Goal: Complete application form: Complete application form

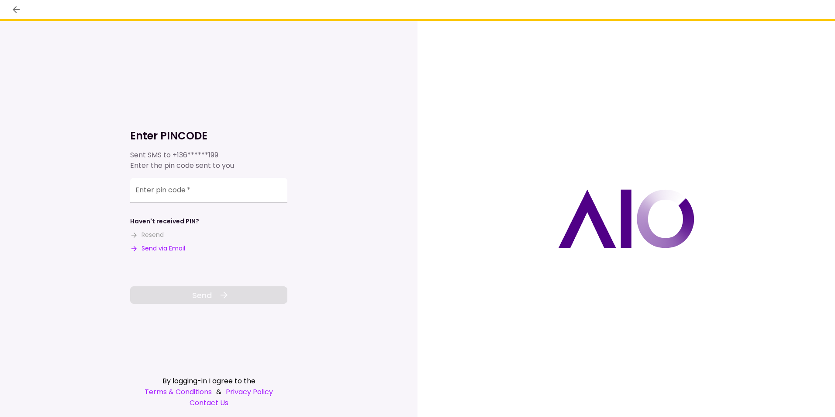
click at [214, 189] on input "Enter pin code   *" at bounding box center [208, 190] width 157 height 24
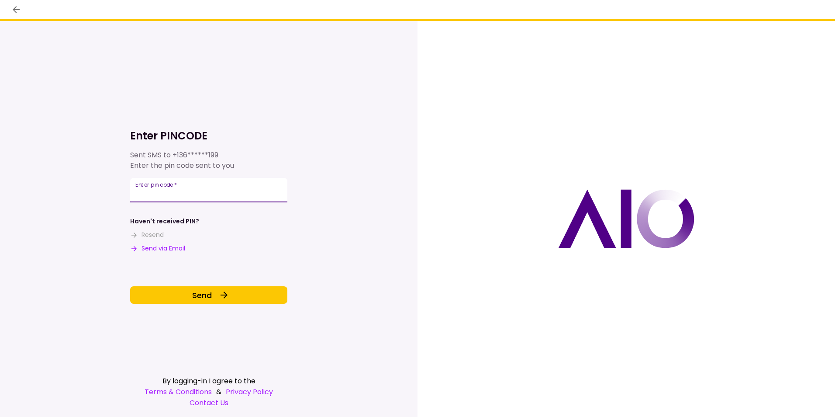
type input "******"
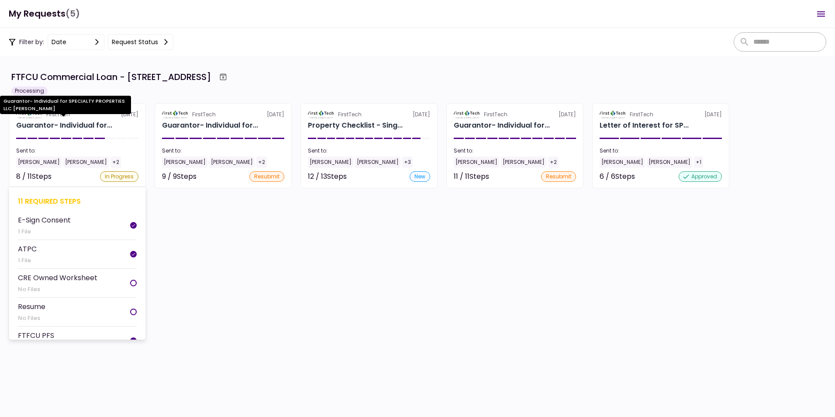
click at [54, 123] on div "Guarantor- Individual for..." at bounding box center [64, 125] width 96 height 10
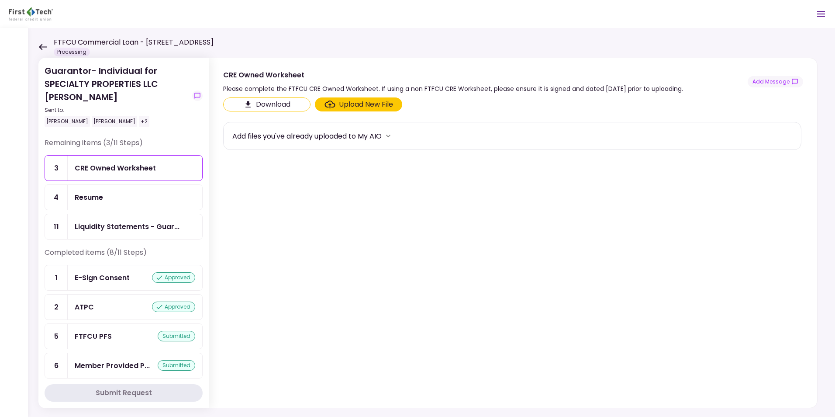
click at [109, 164] on div "CRE Owned Worksheet" at bounding box center [115, 168] width 81 height 11
click at [364, 101] on div "Upload New File" at bounding box center [366, 104] width 54 height 10
click at [0, 0] on input "Upload New File" at bounding box center [0, 0] width 0 height 0
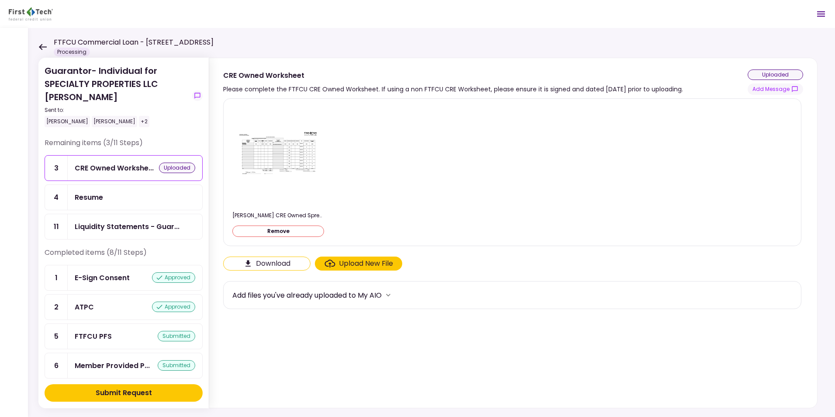
click at [113, 193] on div "Resume" at bounding box center [135, 197] width 121 height 11
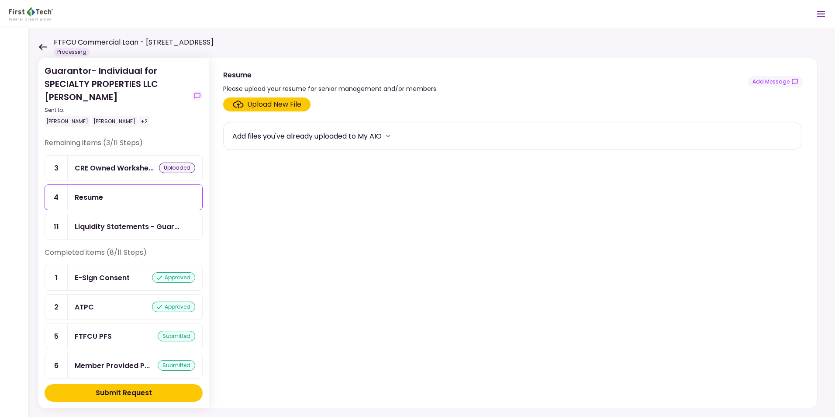
click at [273, 103] on div "Upload New File" at bounding box center [274, 104] width 54 height 10
click at [0, 0] on input "Upload New File" at bounding box center [0, 0] width 0 height 0
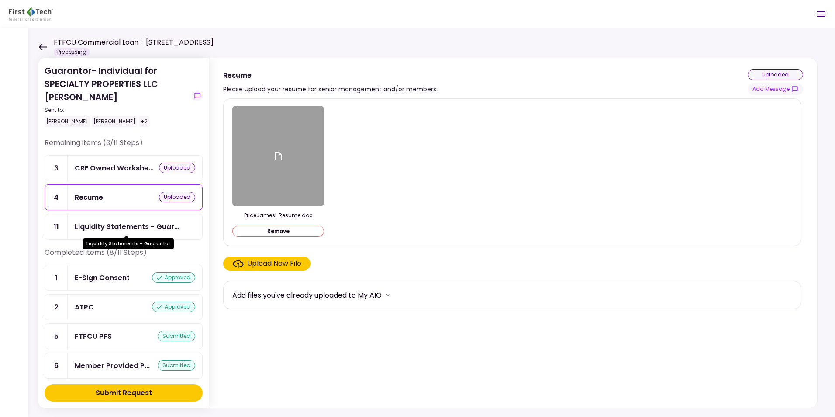
click at [128, 225] on div "Liquidity Statements - Guar..." at bounding box center [127, 226] width 105 height 11
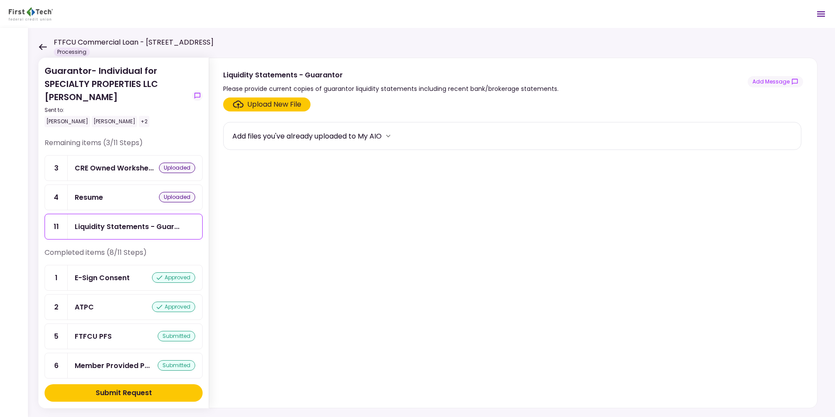
click at [264, 103] on div "Upload New File" at bounding box center [274, 104] width 54 height 10
click at [0, 0] on input "Upload New File" at bounding box center [0, 0] width 0 height 0
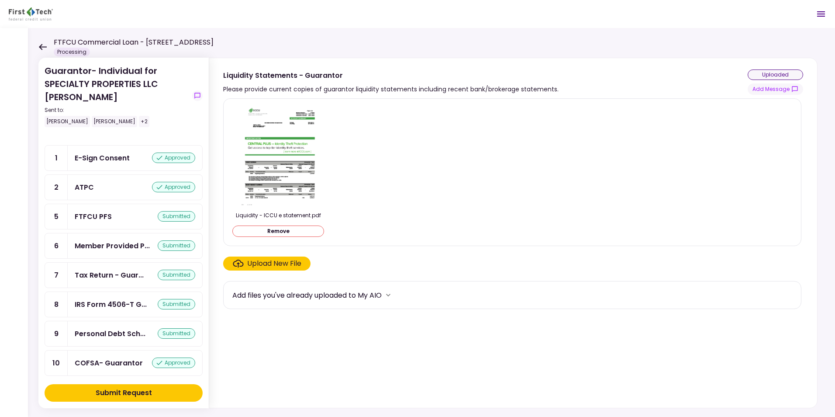
scroll to position [125, 0]
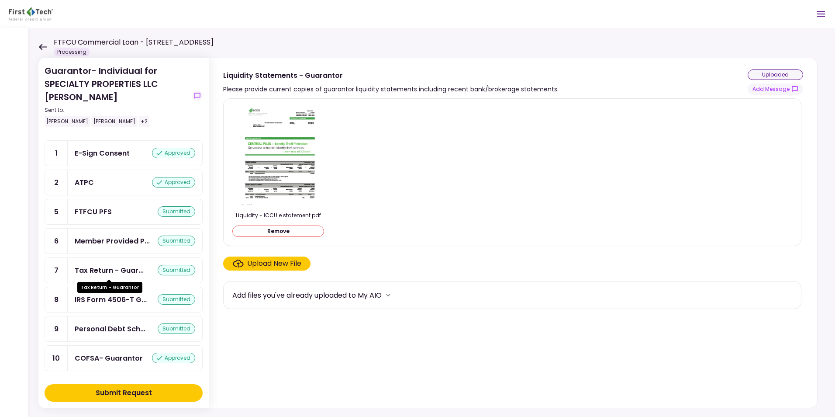
click at [114, 266] on div "Tax Return - Guar..." at bounding box center [109, 270] width 69 height 11
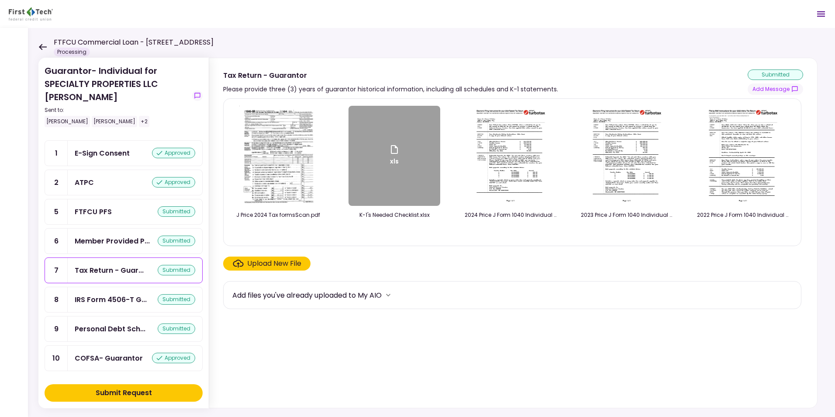
click at [263, 261] on div "Upload New File" at bounding box center [274, 263] width 54 height 10
click at [0, 0] on input "Upload New File" at bounding box center [0, 0] width 0 height 0
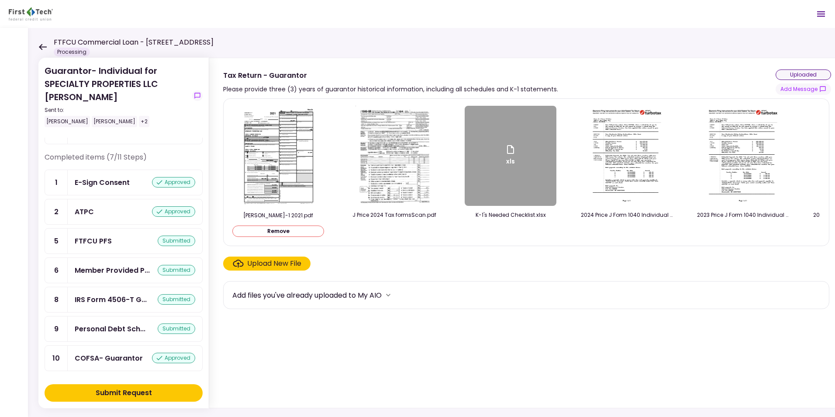
click at [269, 265] on div "Upload New File" at bounding box center [274, 263] width 54 height 10
click at [0, 0] on input "Upload New File" at bounding box center [0, 0] width 0 height 0
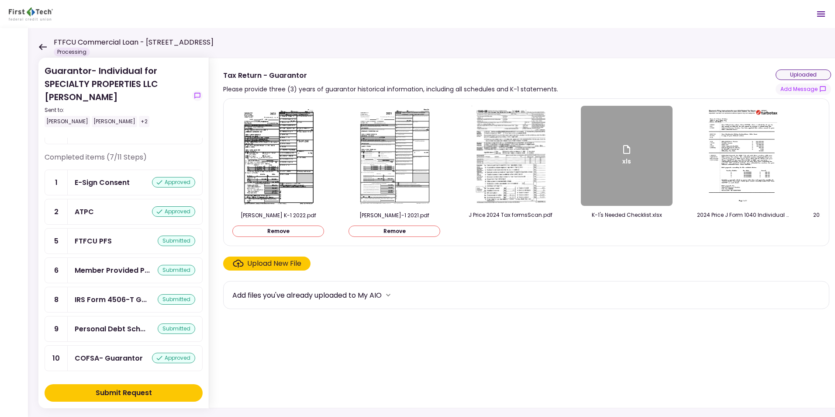
click at [267, 265] on div "Upload New File" at bounding box center [274, 263] width 54 height 10
click at [0, 0] on input "Upload New File" at bounding box center [0, 0] width 0 height 0
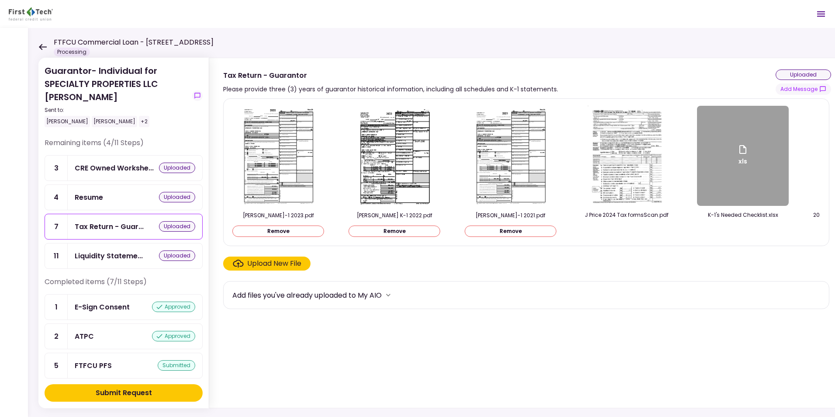
click at [111, 392] on div "Submit Request" at bounding box center [124, 392] width 56 height 10
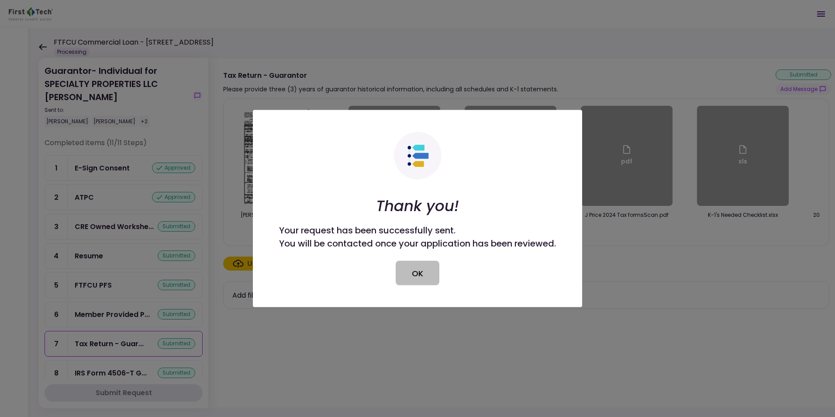
click at [416, 271] on button "OK" at bounding box center [418, 273] width 44 height 24
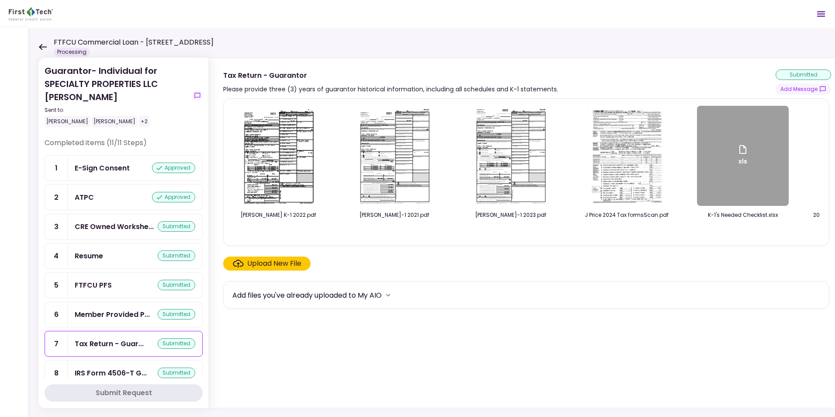
click at [44, 45] on icon at bounding box center [42, 47] width 8 height 7
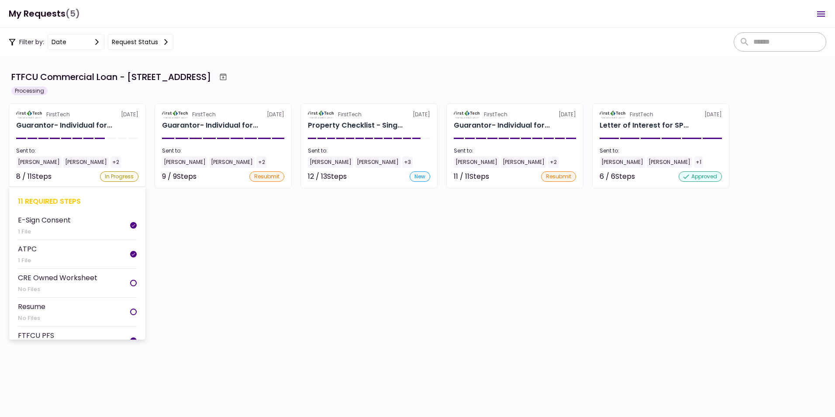
click at [48, 150] on div "Sent to:" at bounding box center [77, 151] width 122 height 8
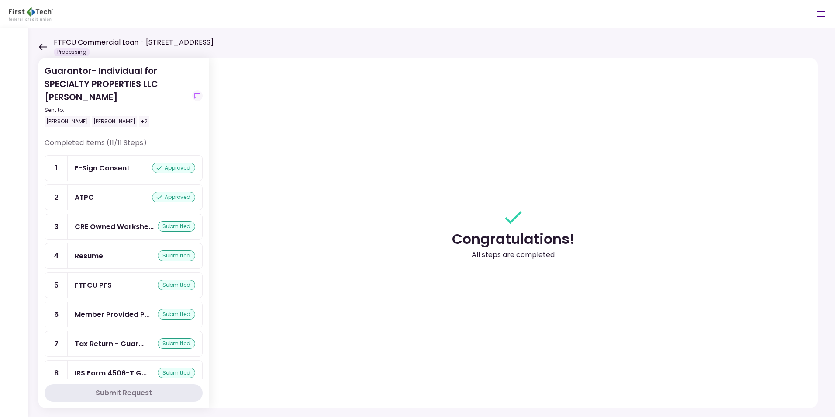
click at [42, 45] on icon at bounding box center [43, 47] width 8 height 6
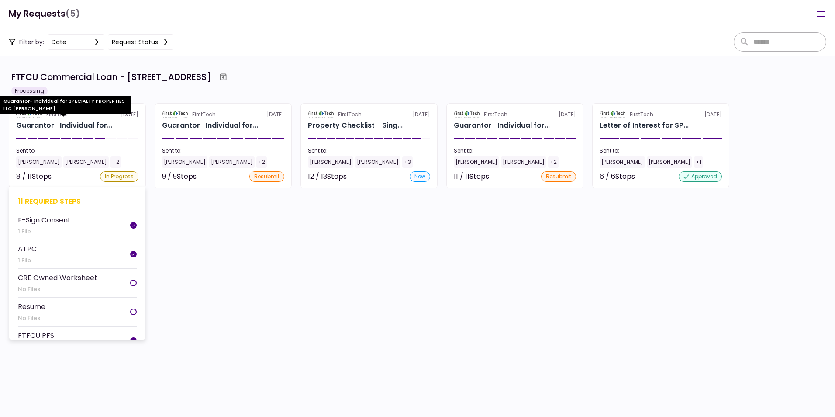
click at [58, 123] on div "Guarantor- Individual for..." at bounding box center [64, 125] width 96 height 10
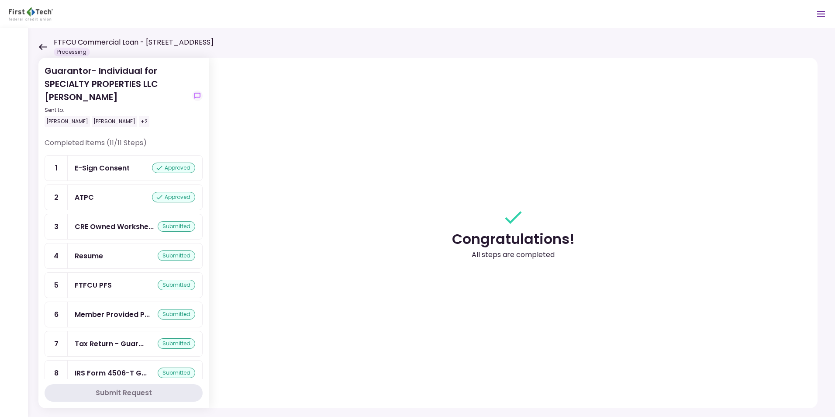
click at [42, 45] on icon at bounding box center [42, 47] width 8 height 7
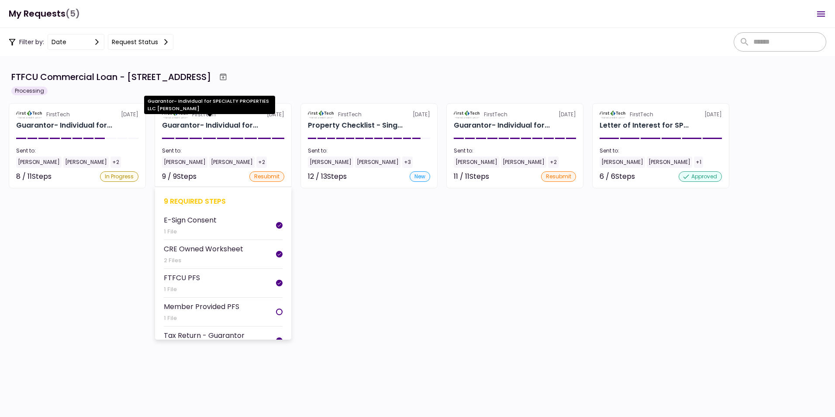
click at [205, 123] on div "Guarantor- Individual for..." at bounding box center [210, 125] width 96 height 10
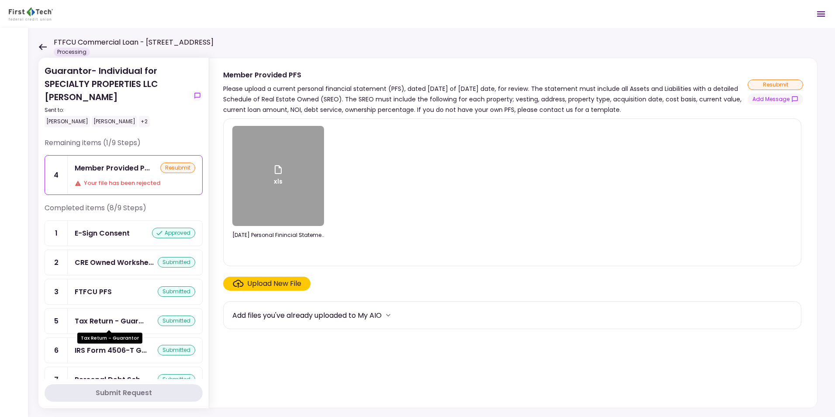
click at [109, 316] on div "Tax Return - Guar..." at bounding box center [109, 320] width 69 height 11
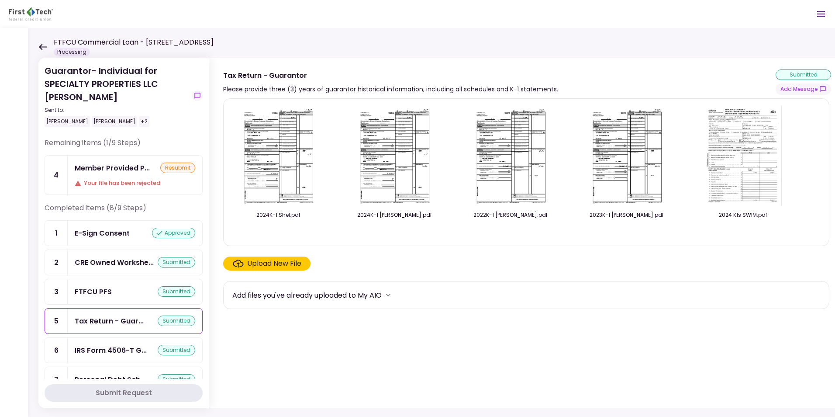
click at [264, 263] on div "Upload New File" at bounding box center [274, 263] width 54 height 10
click at [0, 0] on input "Upload New File" at bounding box center [0, 0] width 0 height 0
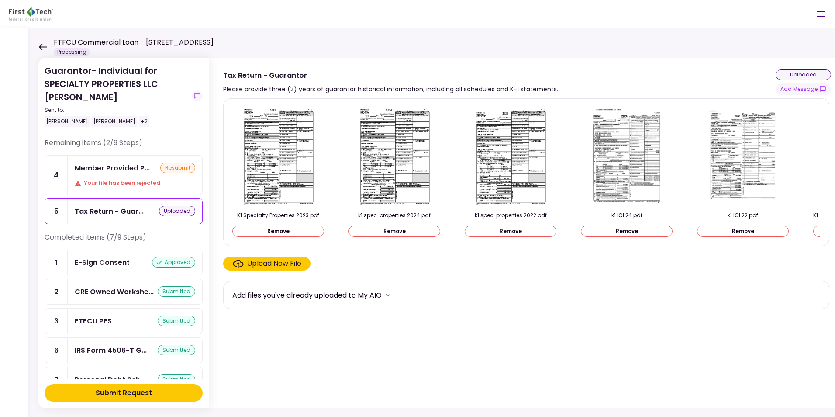
click at [117, 390] on div "Submit Request" at bounding box center [124, 392] width 56 height 10
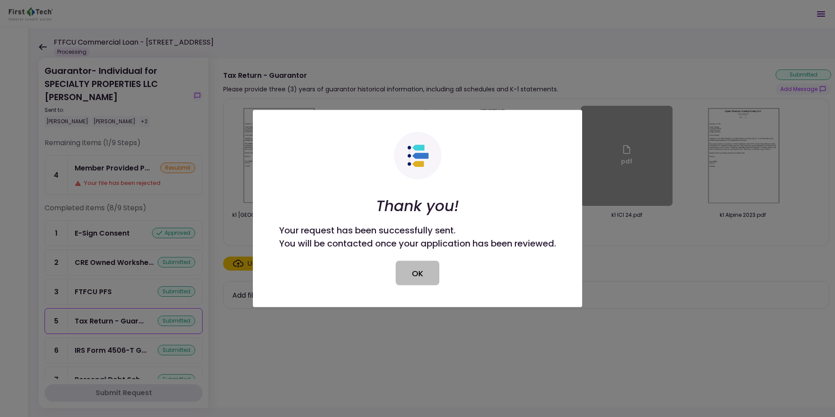
click at [413, 270] on button "OK" at bounding box center [418, 273] width 44 height 24
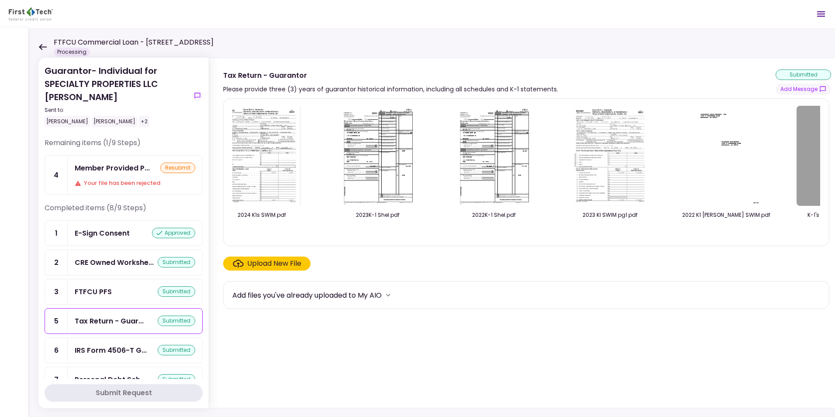
scroll to position [0, 2294]
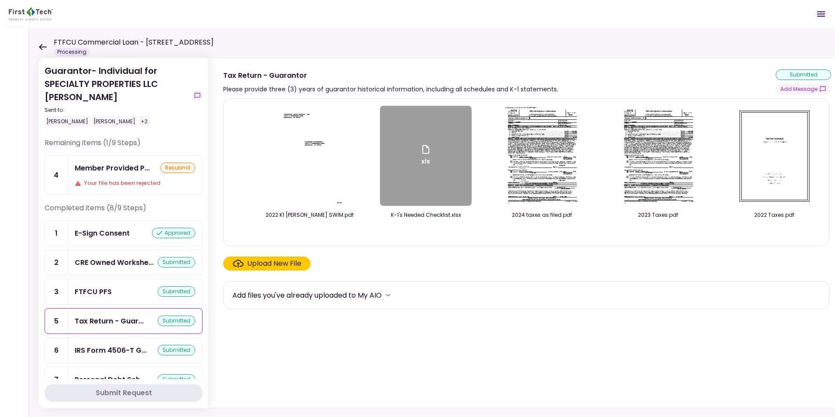
click at [544, 166] on img at bounding box center [542, 156] width 78 height 100
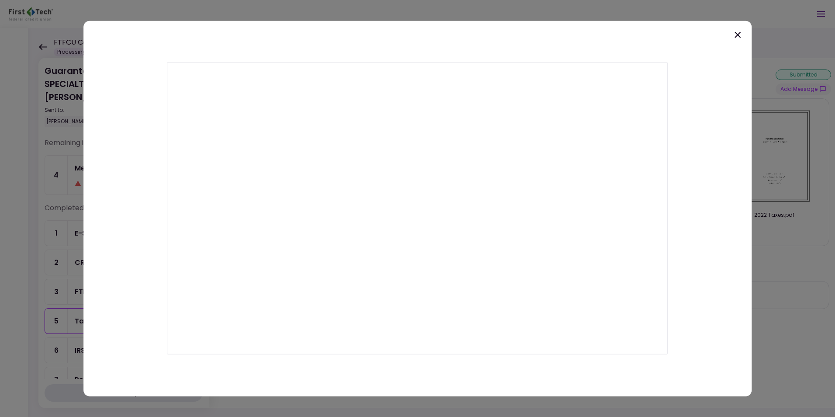
click at [738, 34] on icon at bounding box center [738, 35] width 6 height 6
